Goal: Task Accomplishment & Management: Complete application form

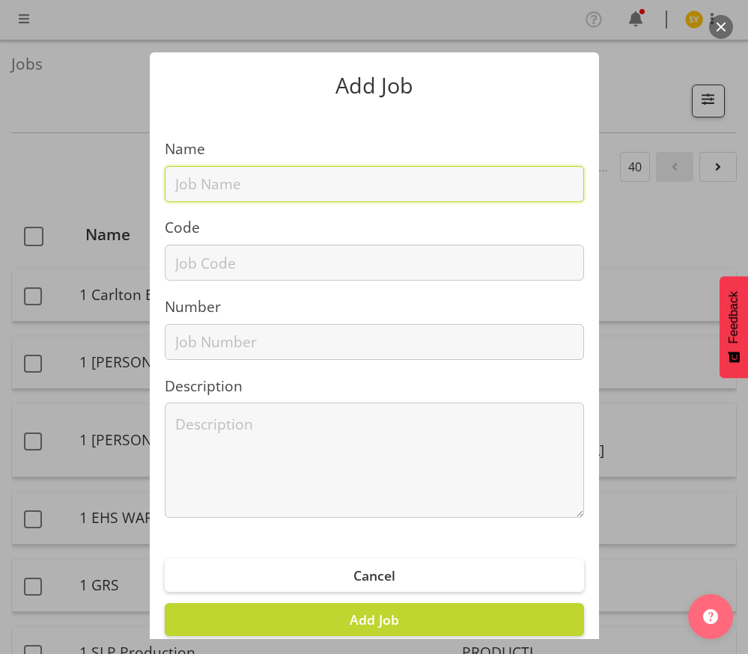
click at [229, 192] on input "text" at bounding box center [374, 184] width 419 height 36
paste input "12509350"
type input "12509350"
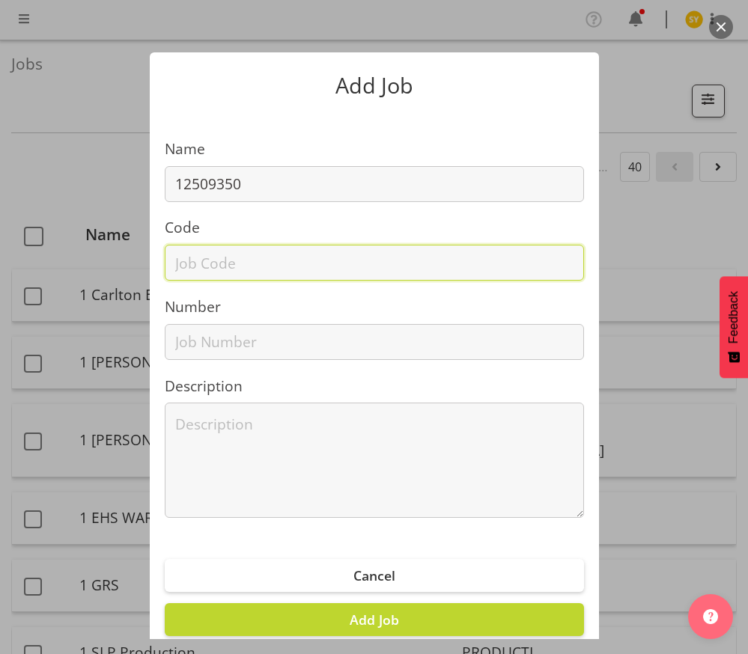
click at [195, 254] on input "text" at bounding box center [374, 263] width 419 height 36
paste input "12509350"
type input "12509350"
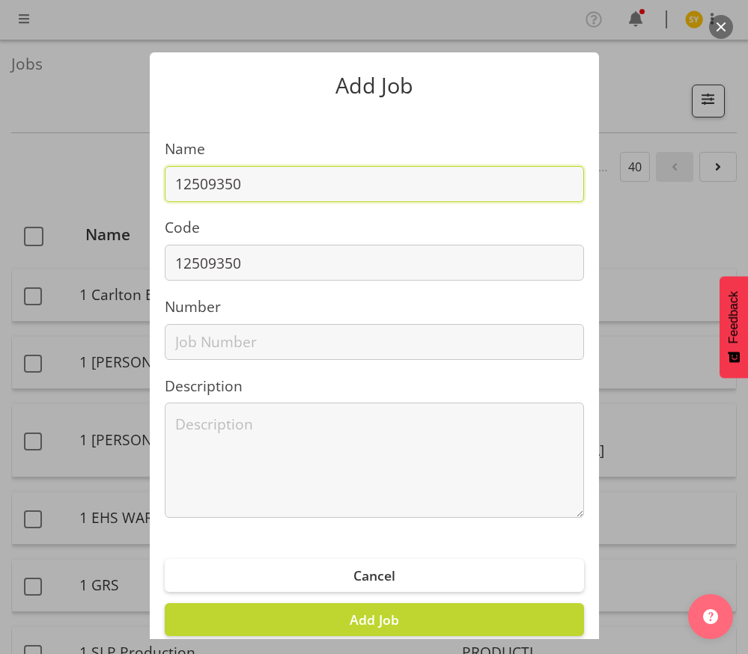
click at [319, 186] on input "12509350" at bounding box center [374, 184] width 419 height 36
paste input "Bargain Chemist Tradeshow 25"
type input "12509350 - Bargain Chemist Tradeshow 25"
drag, startPoint x: 483, startPoint y: 191, endPoint x: 160, endPoint y: 201, distance: 322.7
click at [165, 200] on input "12509350 - Bargain Chemist Tradeshow 25" at bounding box center [374, 184] width 419 height 36
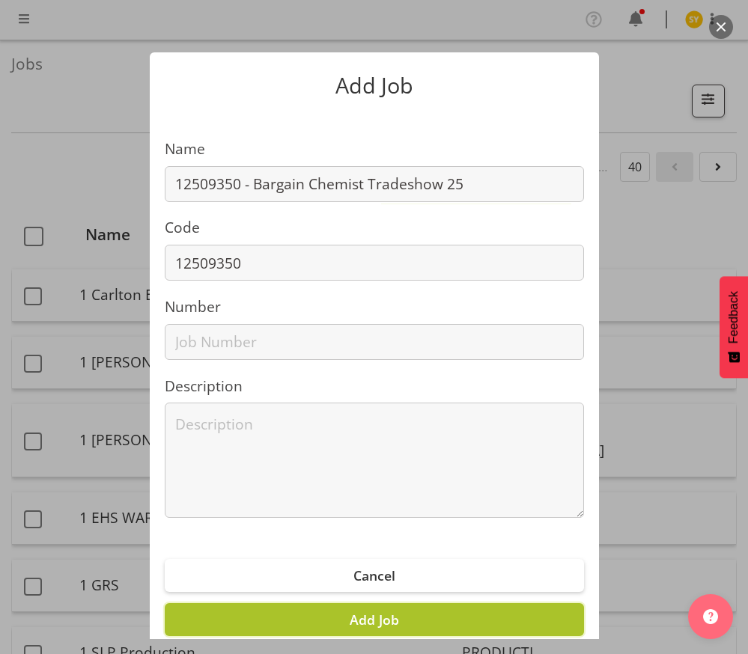
click at [382, 617] on span "Add Job" at bounding box center [373, 620] width 49 height 18
